Goal: Information Seeking & Learning: Understand process/instructions

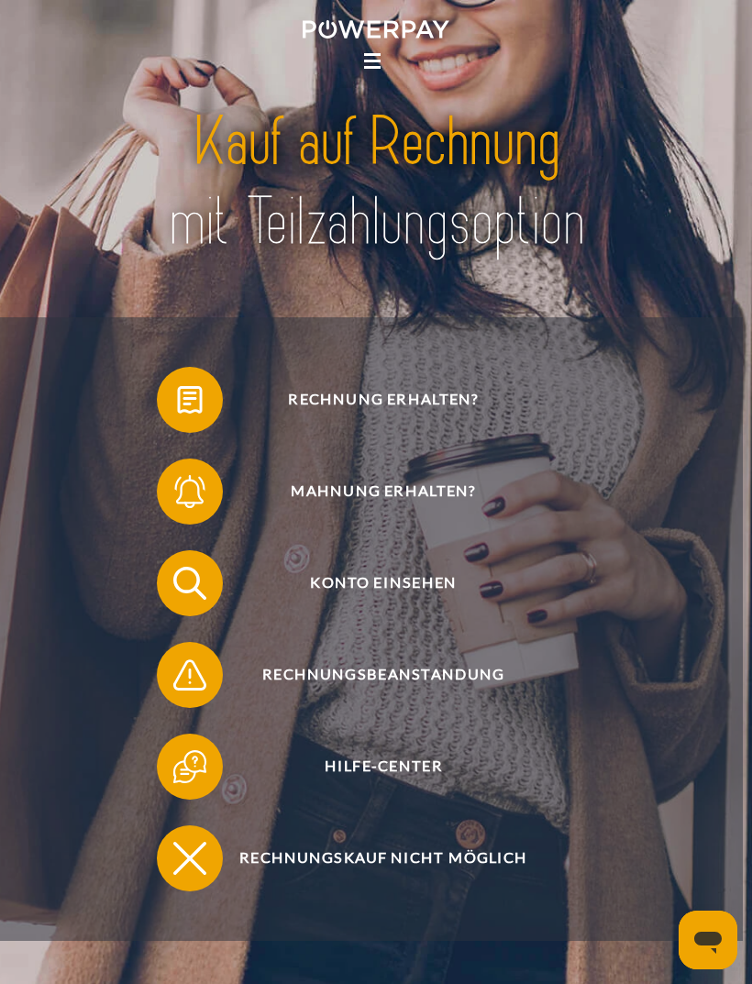
click at [369, 62] on icon at bounding box center [372, 61] width 17 height 3
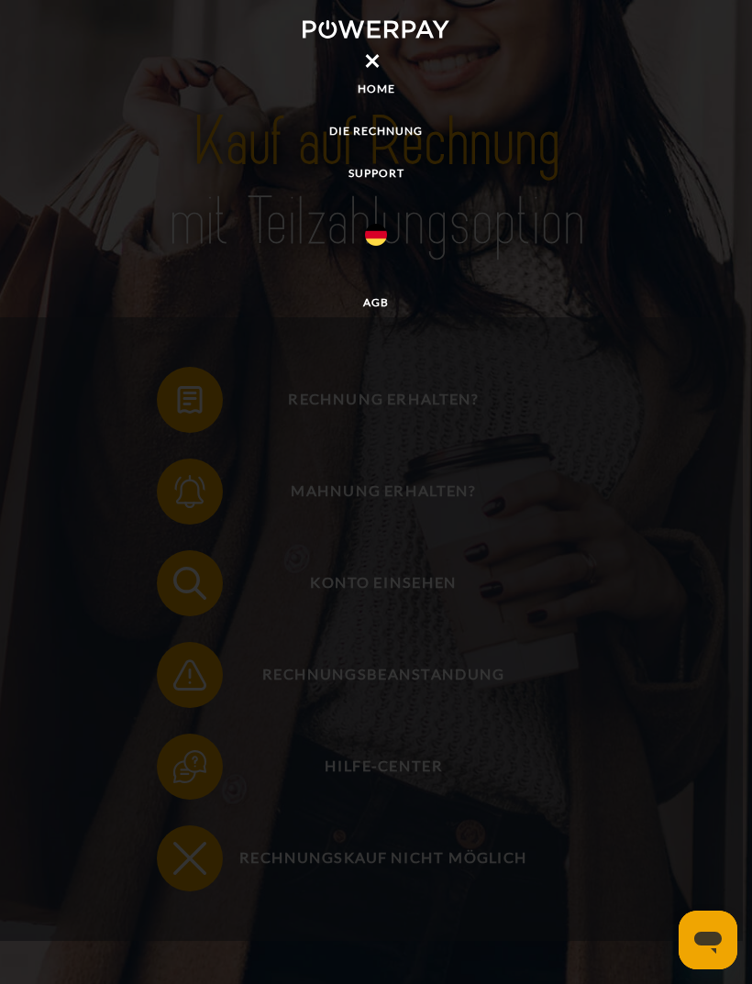
click at [418, 118] on link "DIE RECHNUNG" at bounding box center [376, 131] width 752 height 33
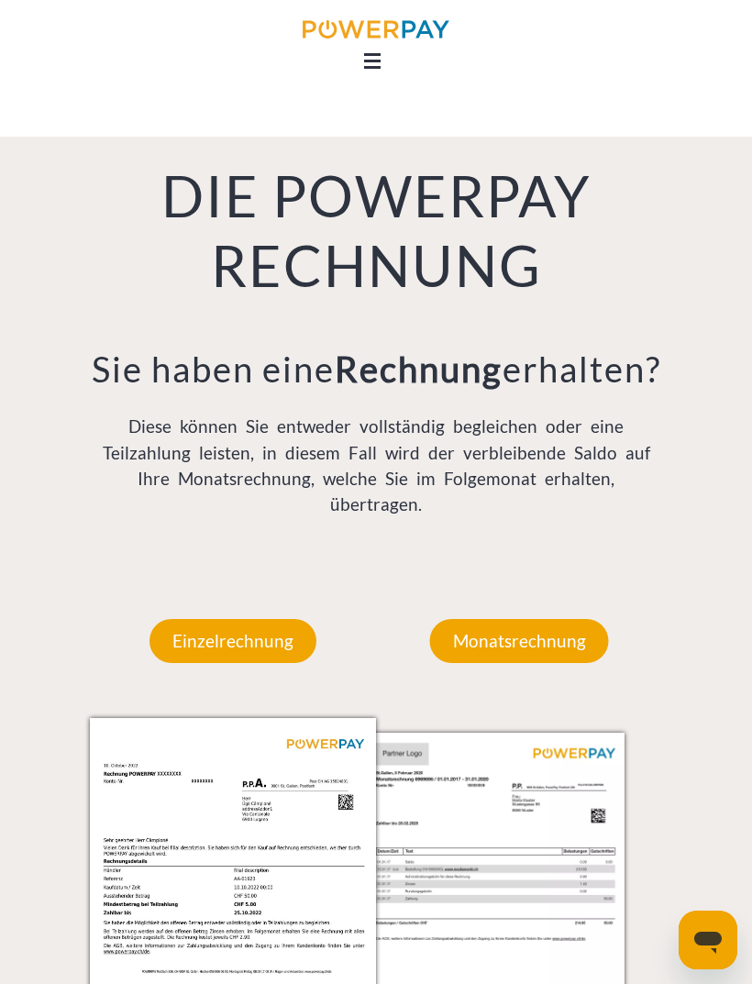
scroll to position [1056, 0]
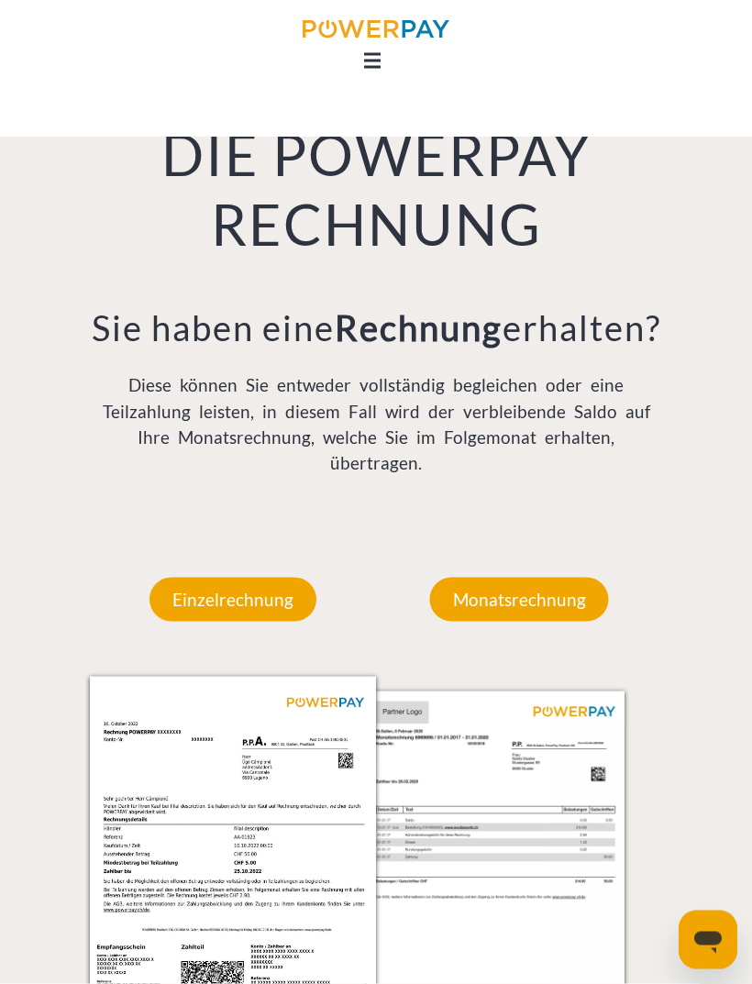
click at [525, 622] on p "Monatsrechnung" at bounding box center [519, 600] width 179 height 44
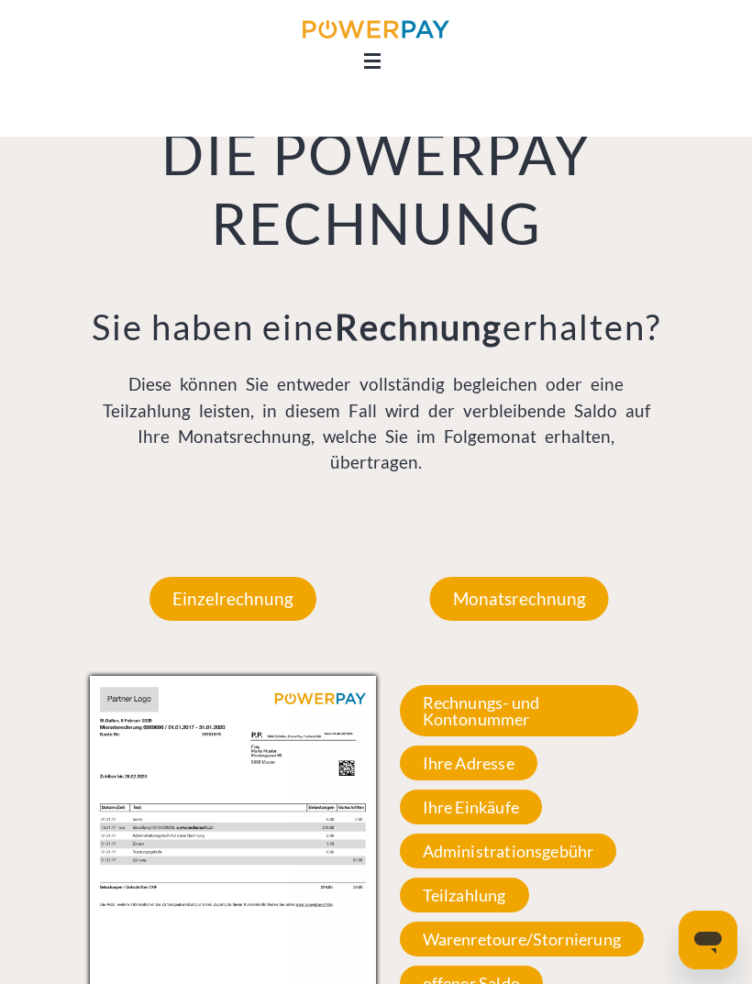
click at [285, 621] on p "Einzelrechnung" at bounding box center [233, 599] width 167 height 44
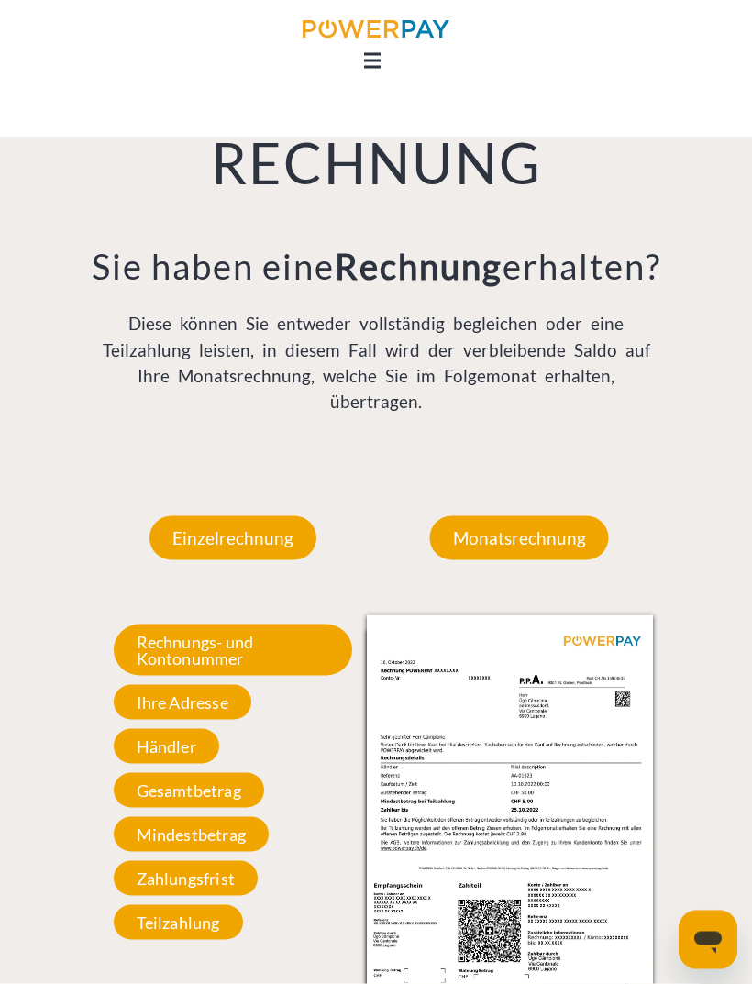
scroll to position [1184, 0]
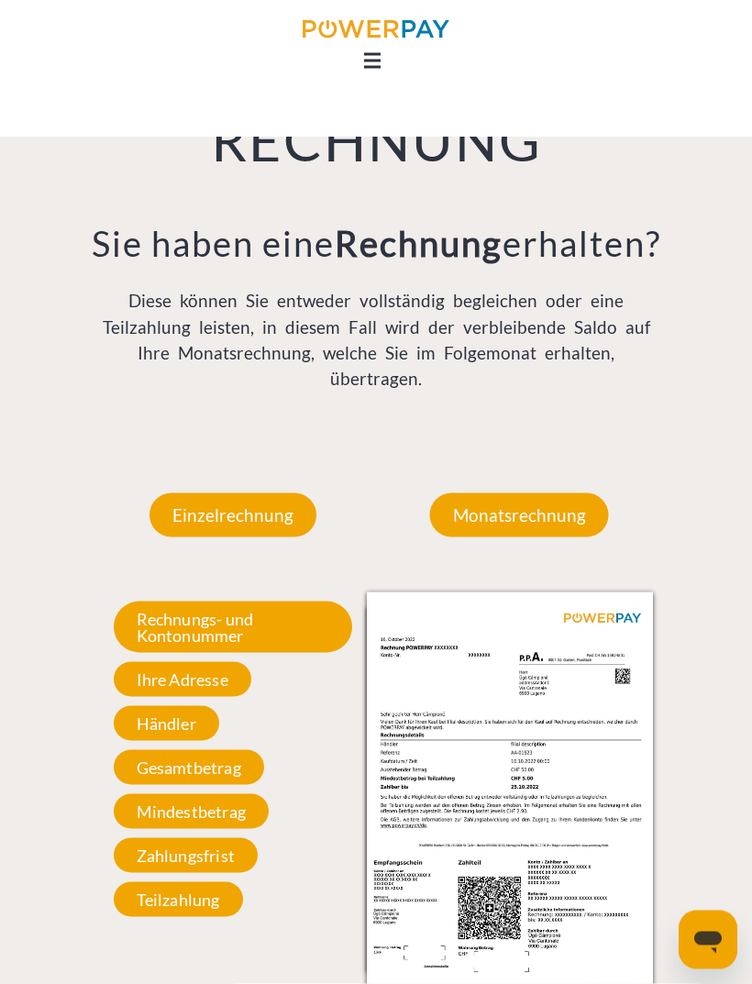
click at [312, 651] on span "Rechnungs- und Kontonummer" at bounding box center [233, 627] width 239 height 51
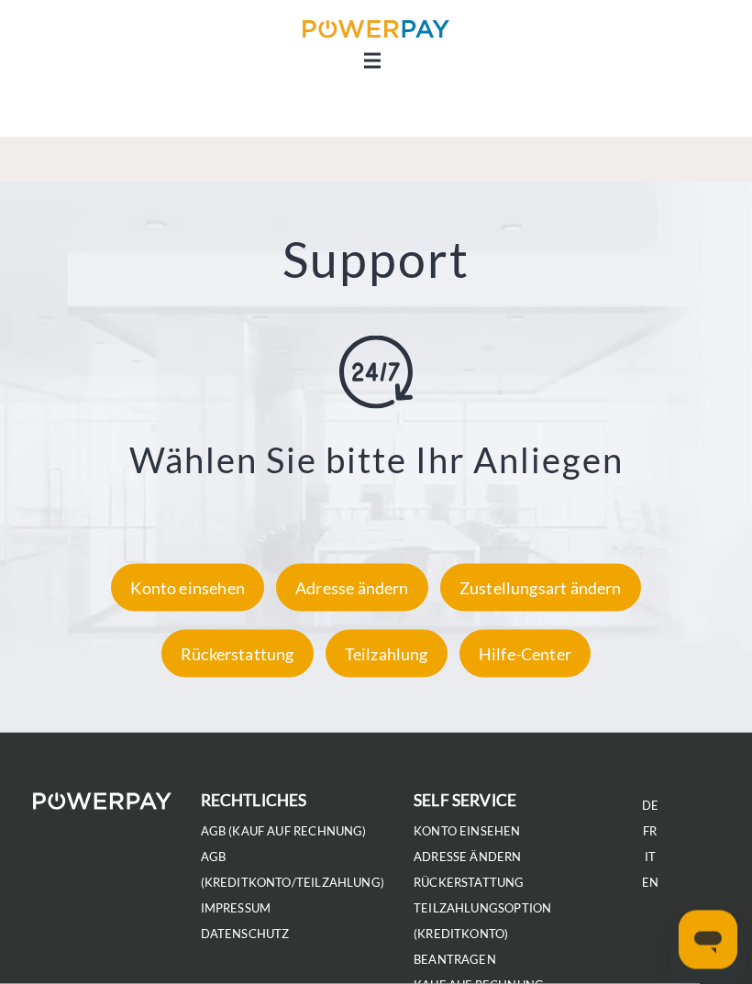
scroll to position [2560, 0]
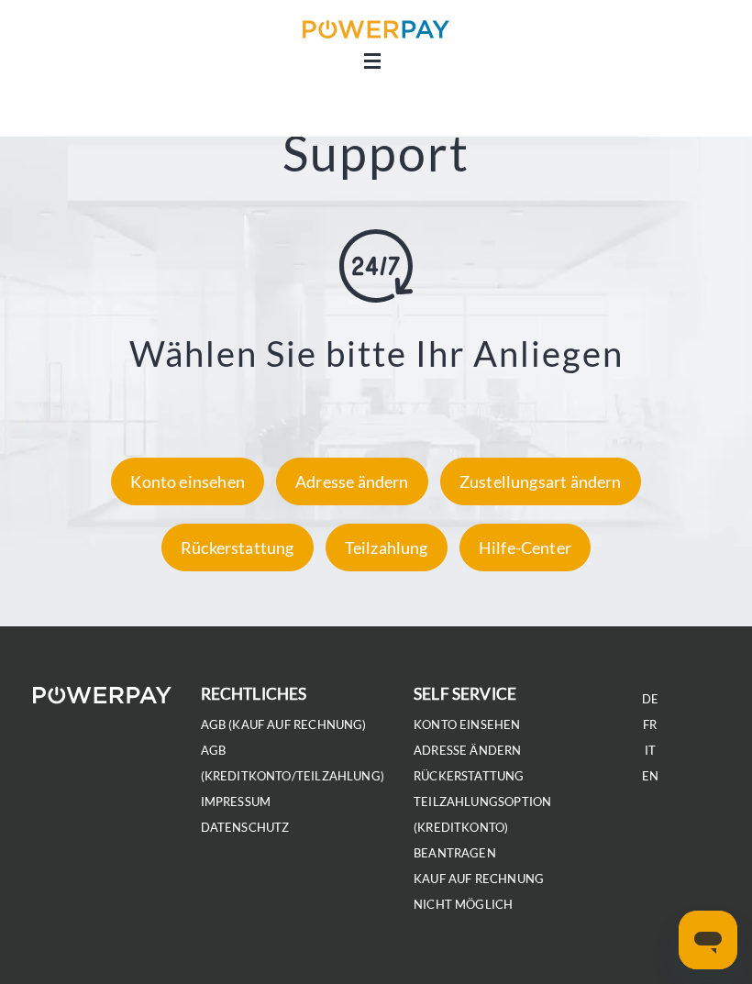
click at [168, 493] on div "Konto einsehen" at bounding box center [187, 482] width 153 height 48
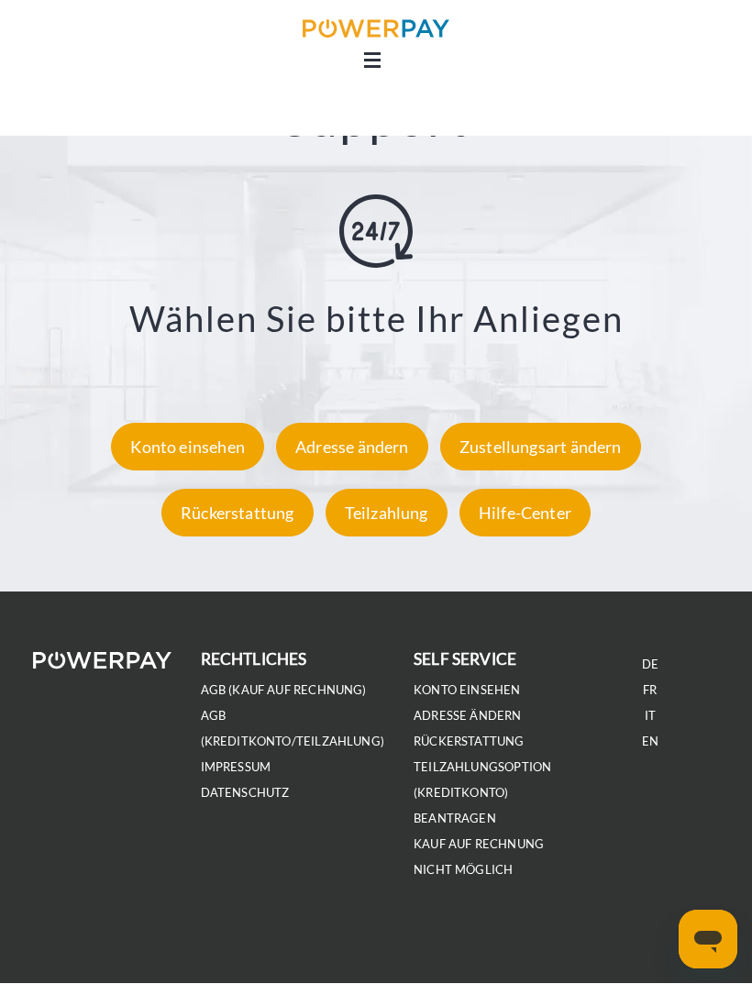
scroll to position [2617, 0]
